Goal: Task Accomplishment & Management: Use online tool/utility

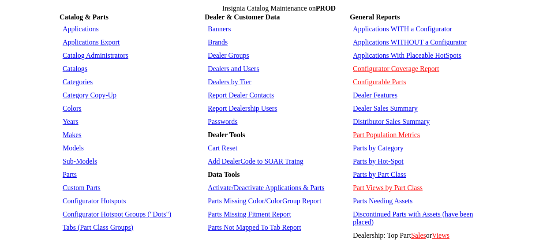
click at [386, 40] on link "Applications WITHOUT a Configurator" at bounding box center [410, 41] width 114 height 7
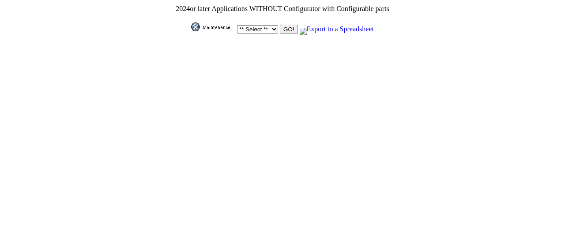
click at [266, 28] on select "** Select ** Acura Alfa Romeo Audi Bentley BMW DoubleTake Ford GM Honda Hyundai…" at bounding box center [257, 29] width 41 height 8
select select "1"
click at [237, 25] on select "** Select ** Acura Alfa Romeo Audi Bentley BMW DoubleTake Ford GM Honda Hyundai…" at bounding box center [257, 29] width 41 height 8
click at [281, 27] on input "GO!" at bounding box center [289, 29] width 18 height 9
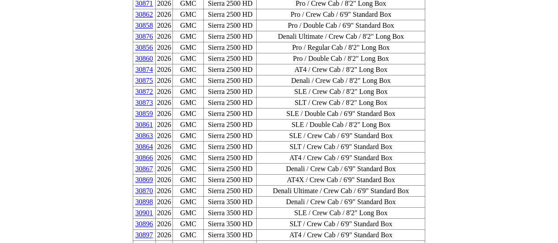
scroll to position [1479, 0]
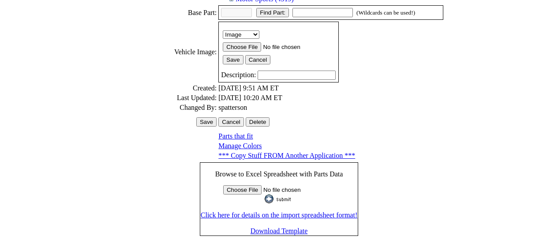
scroll to position [306, 0]
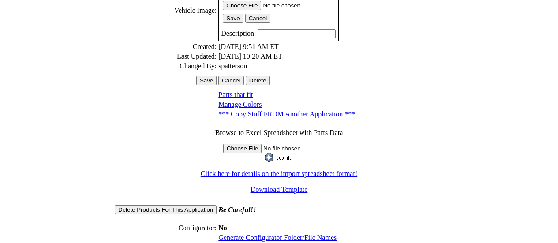
click at [280, 234] on link "Generate Configurator Folder/File Names" at bounding box center [277, 237] width 118 height 7
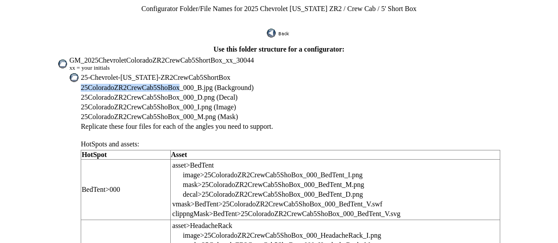
drag, startPoint x: 191, startPoint y: 82, endPoint x: 103, endPoint y: 80, distance: 87.4
copy span "25ColoradoZR2CrewCab5ShoBox"
click at [108, 57] on span "GM_2025ChevroletColoradoZR2CrewCab5ShortBox_xx_30044" at bounding box center [161, 59] width 185 height 7
drag, startPoint x: 91, startPoint y: 55, endPoint x: 120, endPoint y: 54, distance: 29.1
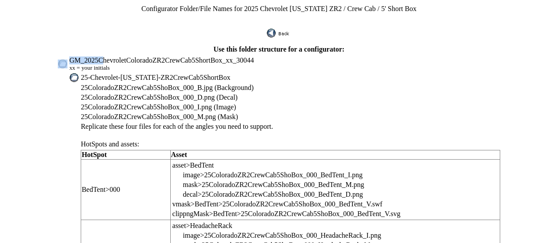
click at [109, 56] on span "GM_2025ChevroletColoradoZR2CrewCab5ShortBox_xx_30044" at bounding box center [161, 59] width 185 height 7
click at [111, 47] on td "Use this folder structure for a configurator:" at bounding box center [279, 49] width 446 height 9
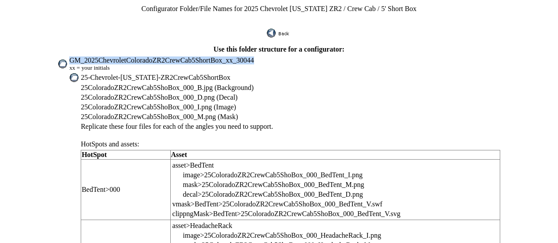
drag, startPoint x: 94, startPoint y: 55, endPoint x: 271, endPoint y: 58, distance: 177.8
click at [271, 58] on td "GM_2025ChevroletColoradoZR2CrewCab5ShortBox_xx_30044 xx = your initials" at bounding box center [285, 64] width 432 height 16
copy span "GM_2025ChevroletColoradoZR2CrewCab5ShortBox_xx_30044"
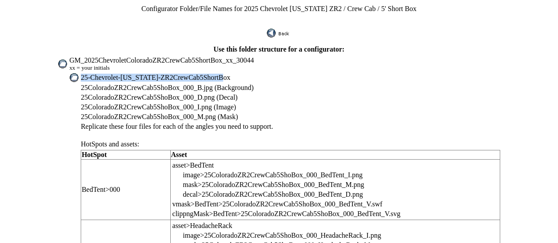
drag, startPoint x: 104, startPoint y: 71, endPoint x: 239, endPoint y: 71, distance: 135.0
click at [239, 73] on td "25-Chevrolet-Colorado-ZR2CrewCab5ShortBox" at bounding box center [290, 78] width 420 height 10
copy span "25-Chevrolet-Colorado-ZR2CrewCab5ShortBox"
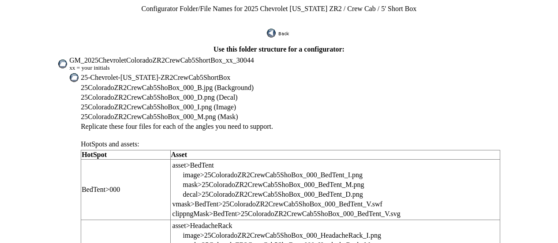
click at [159, 94] on span "25ColoradoZR2CrewCab5ShoBox_000_D.png (Decal)" at bounding box center [159, 97] width 157 height 7
drag, startPoint x: 192, startPoint y: 84, endPoint x: 105, endPoint y: 83, distance: 87.3
click at [105, 84] on span "25ColoradoZR2CrewCab5ShoBox_000_B.jpg (Background)" at bounding box center [167, 87] width 173 height 7
copy span "25ColoradoZR2CrewCab5ShoBox"
